Goal: Contribute content

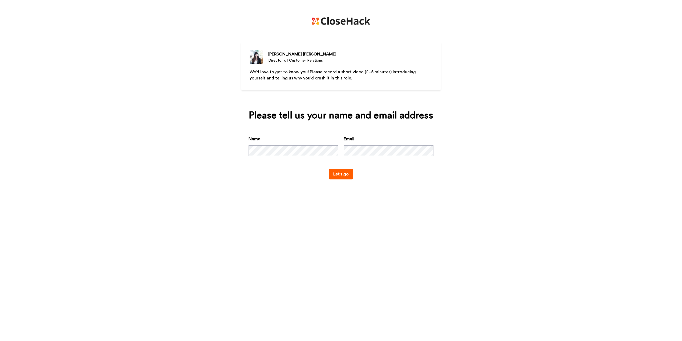
click at [345, 177] on button "Let's go" at bounding box center [341, 174] width 24 height 11
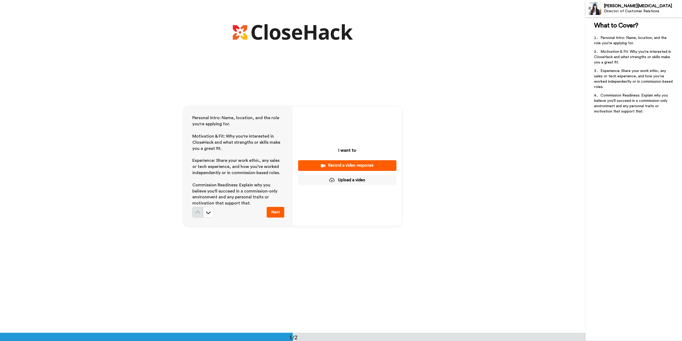
click at [346, 181] on button "Upload a video" at bounding box center [347, 180] width 98 height 10
click at [339, 178] on button "Upload a video" at bounding box center [347, 180] width 98 height 10
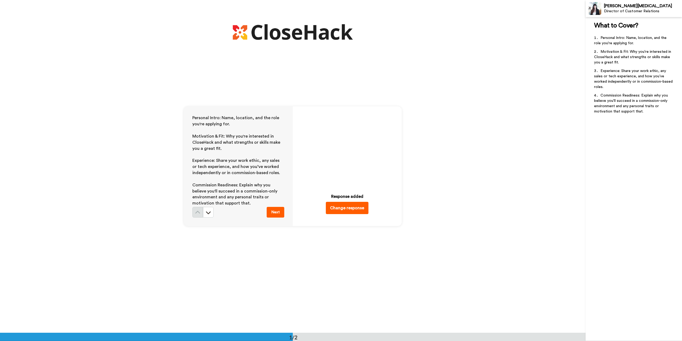
click at [273, 214] on button "Next" at bounding box center [276, 212] width 18 height 11
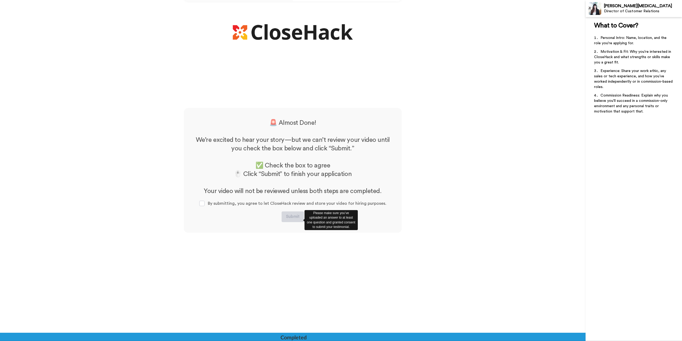
scroll to position [228, 0]
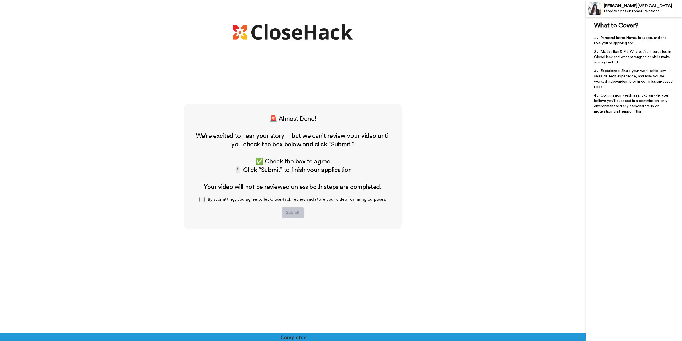
click at [202, 200] on span at bounding box center [201, 199] width 5 height 5
click at [293, 209] on button "Submit" at bounding box center [292, 212] width 22 height 11
